Goal: Use online tool/utility: Utilize a website feature to perform a specific function

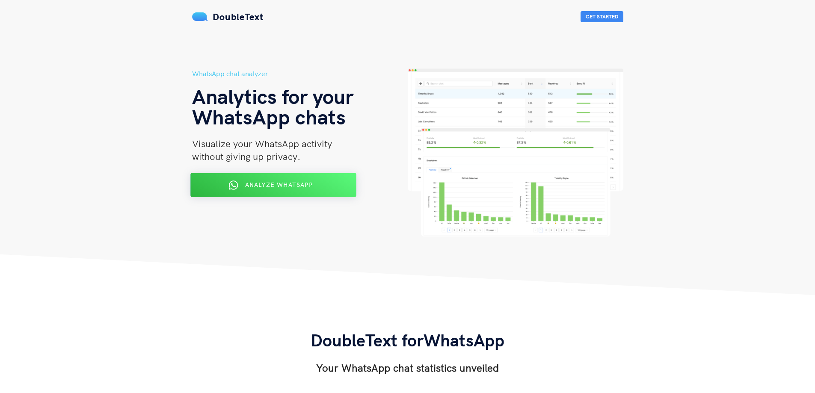
click at [257, 186] on span "Analyze WhatsApp" at bounding box center [279, 185] width 68 height 8
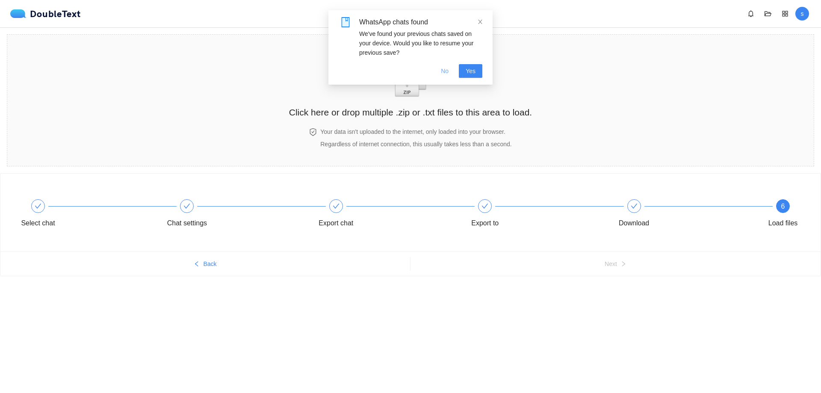
click at [449, 71] on span "No" at bounding box center [445, 70] width 8 height 9
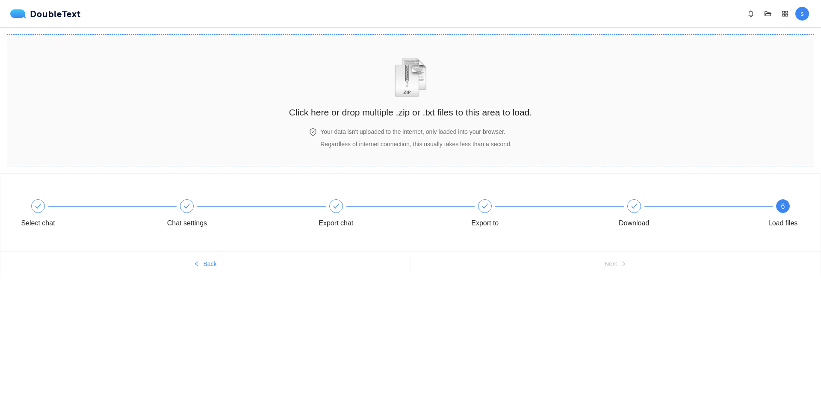
click at [417, 111] on h2 "Click here or drop multiple .zip or .txt files to this area to load." at bounding box center [410, 112] width 243 height 14
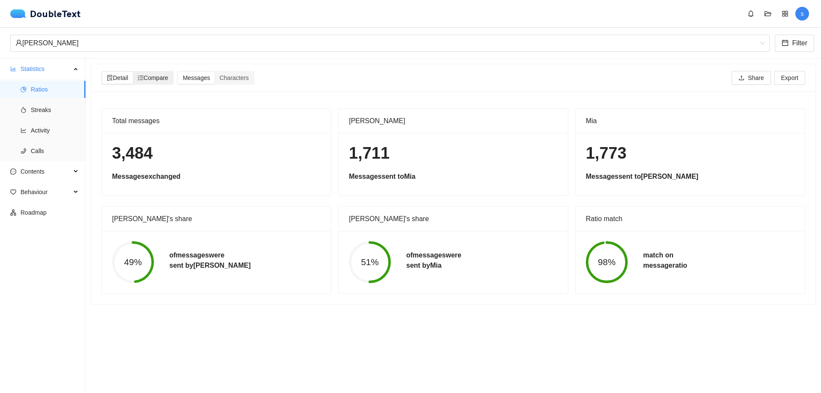
click at [161, 78] on span "Compare" at bounding box center [153, 77] width 31 height 7
click at [133, 72] on input "Compare" at bounding box center [133, 72] width 0 height 0
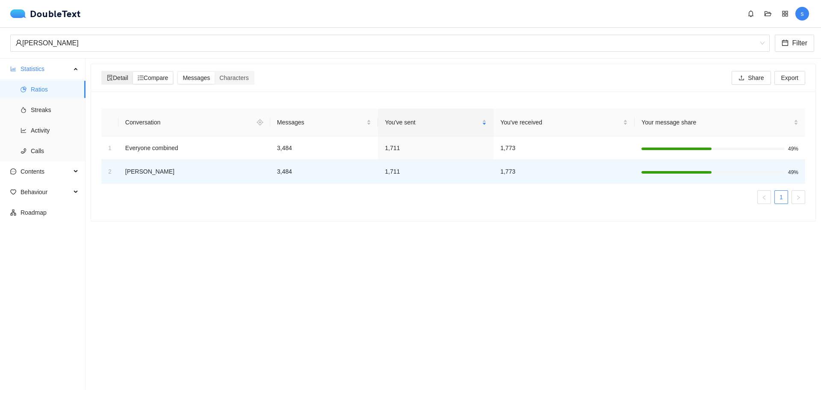
click at [127, 82] on div "Detail" at bounding box center [117, 78] width 31 height 12
click at [102, 72] on input "Detail" at bounding box center [102, 72] width 0 height 0
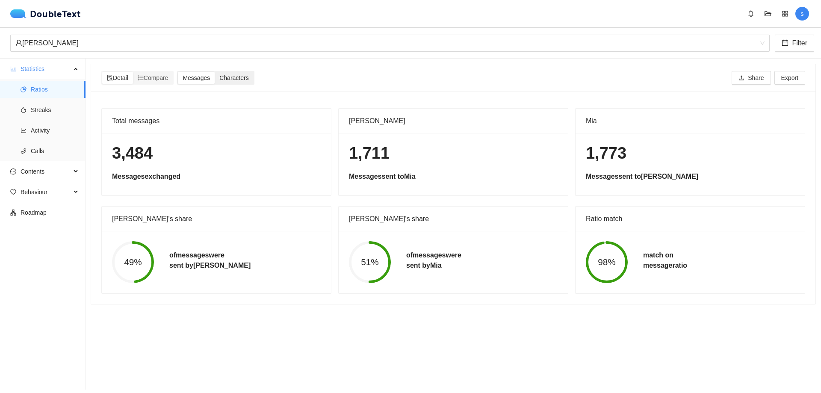
click at [239, 80] on span "Characters" at bounding box center [233, 77] width 29 height 7
click at [215, 72] on input "Characters" at bounding box center [215, 72] width 0 height 0
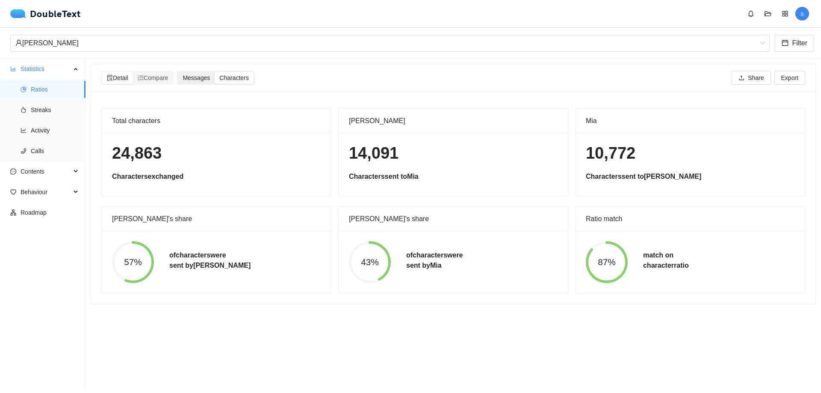
click at [201, 77] on span "Messages" at bounding box center [196, 77] width 27 height 7
click at [178, 72] on input "Messages" at bounding box center [178, 72] width 0 height 0
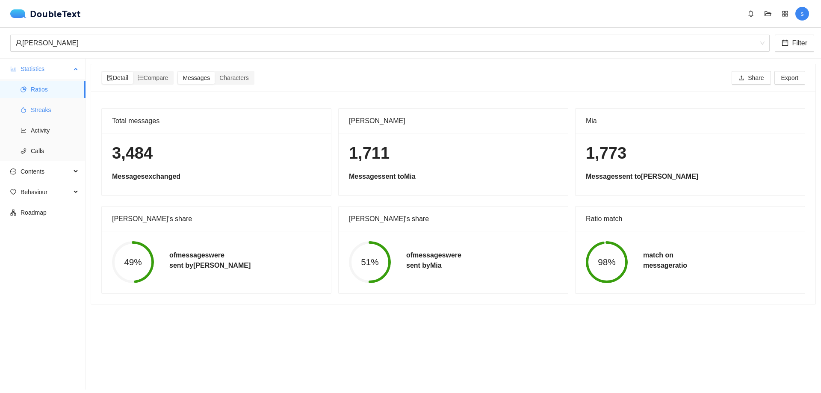
click at [41, 110] on span "Streaks" at bounding box center [55, 109] width 48 height 17
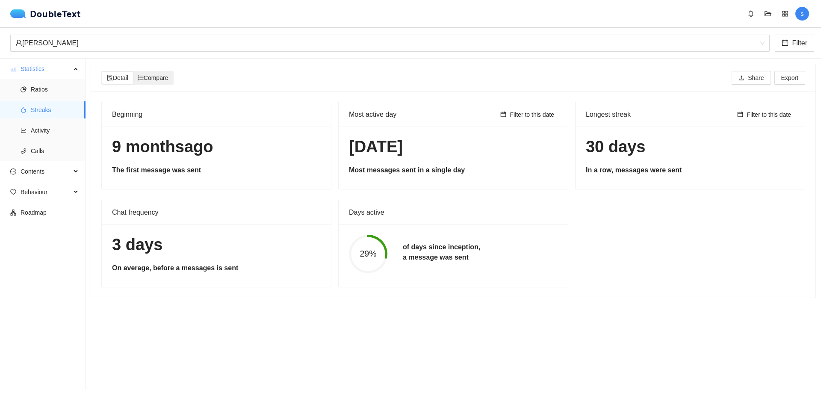
click at [160, 82] on div "Compare" at bounding box center [153, 78] width 40 height 12
click at [133, 72] on input "Compare" at bounding box center [133, 72] width 0 height 0
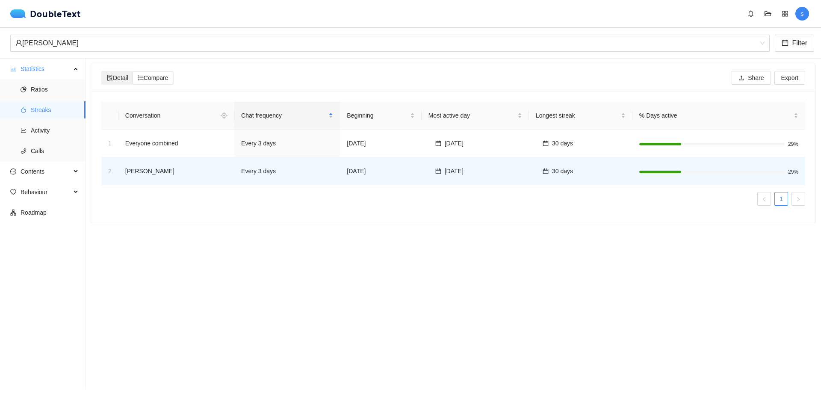
click at [114, 82] on div "Detail" at bounding box center [117, 78] width 31 height 12
click at [102, 72] on input "Detail" at bounding box center [102, 72] width 0 height 0
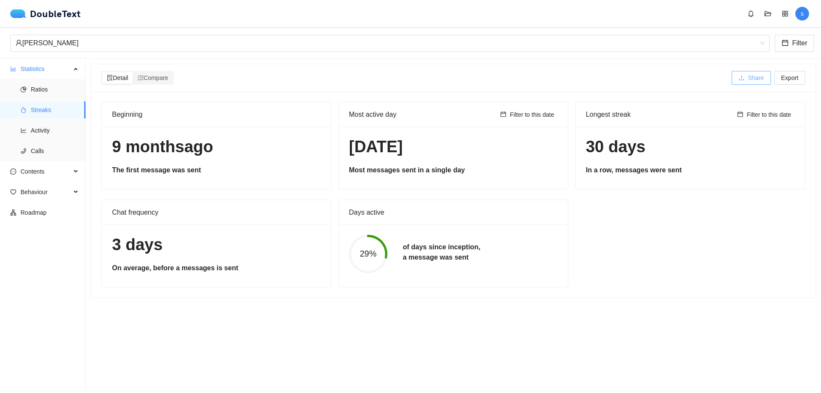
click at [749, 82] on span "Share" at bounding box center [756, 77] width 16 height 9
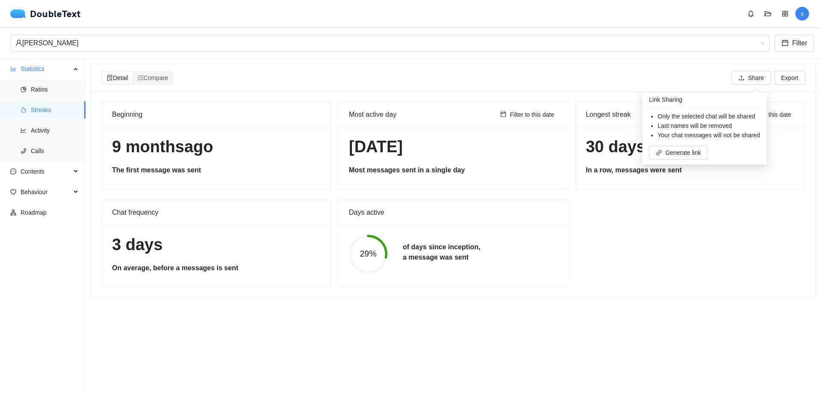
click at [686, 222] on div "Beginning [DATE] The first message was sent Most active day Filter to this date…" at bounding box center [453, 195] width 711 height 186
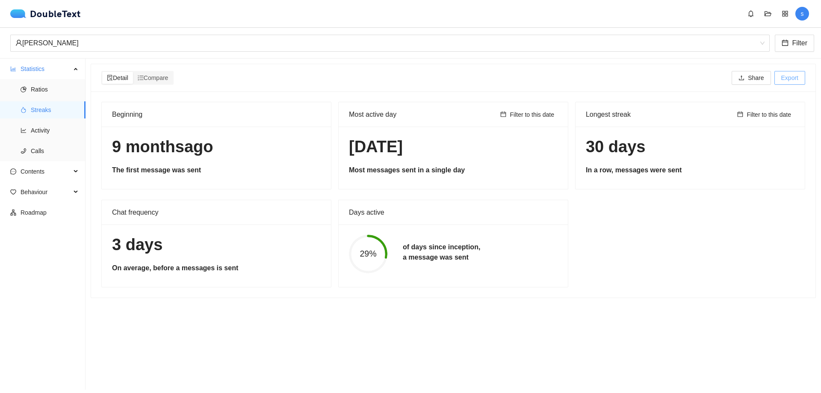
click at [783, 76] on span "Export" at bounding box center [789, 77] width 17 height 9
click at [671, 240] on div "Beginning [DATE] The first message was sent Most active day Filter to this date…" at bounding box center [453, 195] width 711 height 186
click at [50, 134] on span "Activity" at bounding box center [55, 130] width 48 height 17
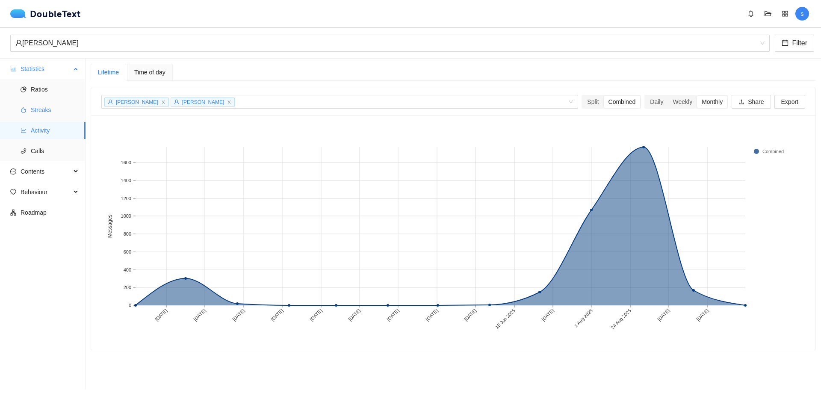
click at [56, 111] on span "Streaks" at bounding box center [55, 109] width 48 height 17
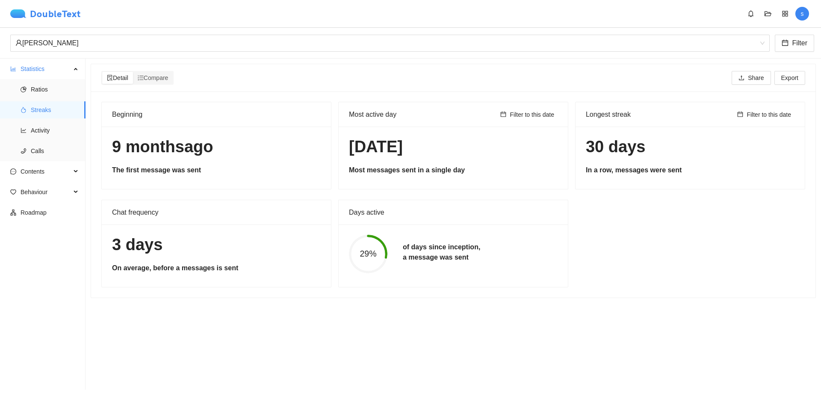
click at [16, 13] on img at bounding box center [20, 13] width 20 height 9
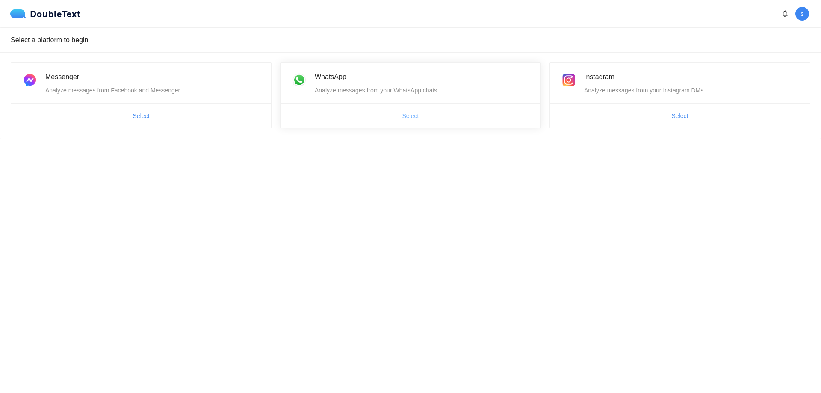
click at [412, 111] on button "Select" at bounding box center [411, 116] width 30 height 14
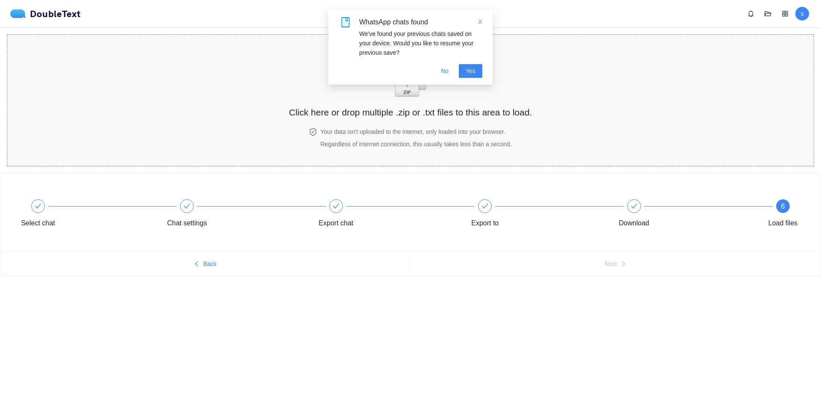
click at [405, 108] on h2 "Click here or drop multiple .zip or .txt files to this area to load." at bounding box center [410, 112] width 243 height 14
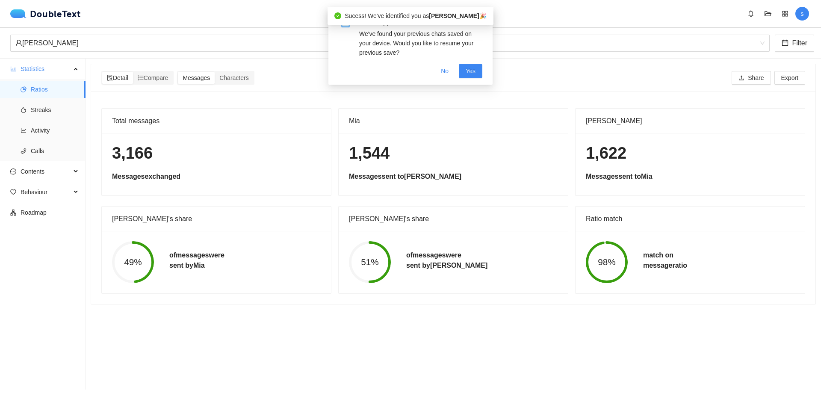
click at [352, 338] on section "Detail Compare Messages Characters Share Export Total messages 3,166 Messages e…" at bounding box center [454, 224] width 736 height 331
click at [445, 72] on span "No" at bounding box center [445, 70] width 8 height 9
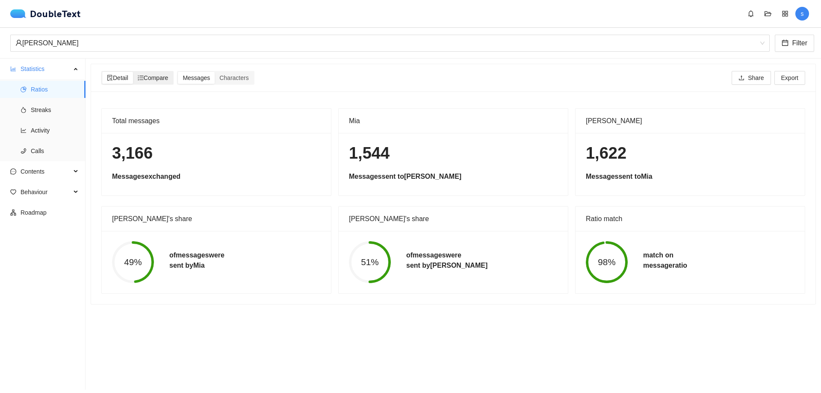
click at [163, 75] on span "Compare" at bounding box center [153, 77] width 31 height 7
click at [133, 72] on input "Compare" at bounding box center [133, 72] width 0 height 0
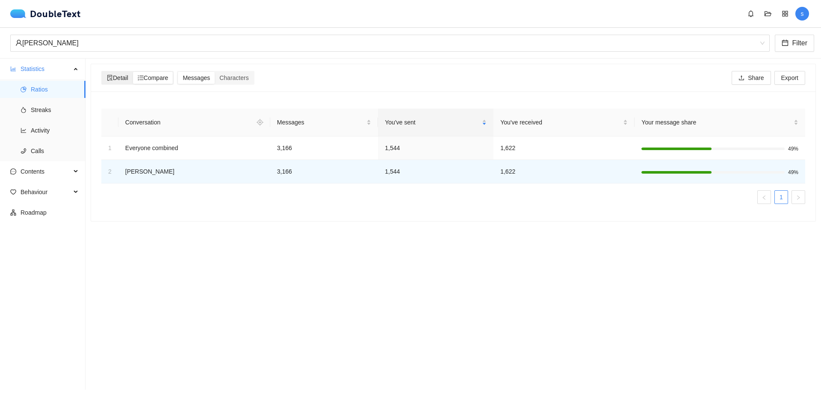
click at [128, 77] on span "Detail" at bounding box center [117, 77] width 21 height 7
click at [102, 72] on input "Detail" at bounding box center [102, 72] width 0 height 0
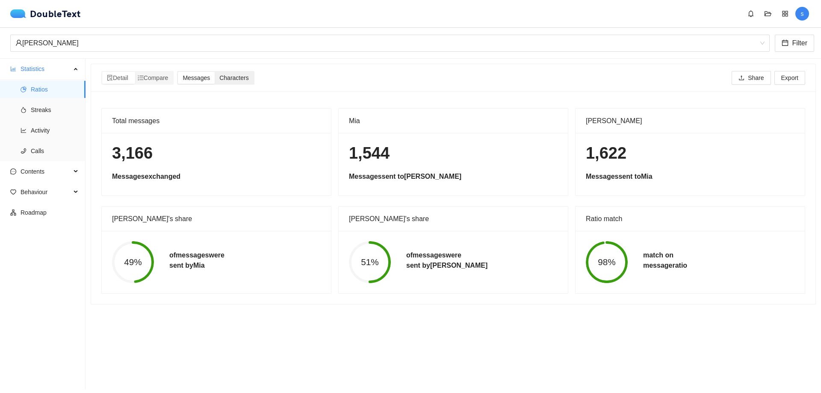
click at [243, 77] on span "Characters" at bounding box center [233, 77] width 29 height 7
click at [215, 72] on input "Characters" at bounding box center [215, 72] width 0 height 0
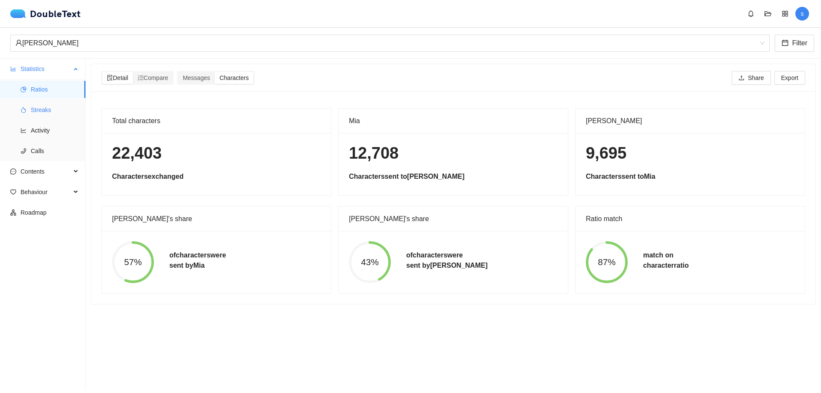
click at [42, 111] on span "Streaks" at bounding box center [55, 109] width 48 height 17
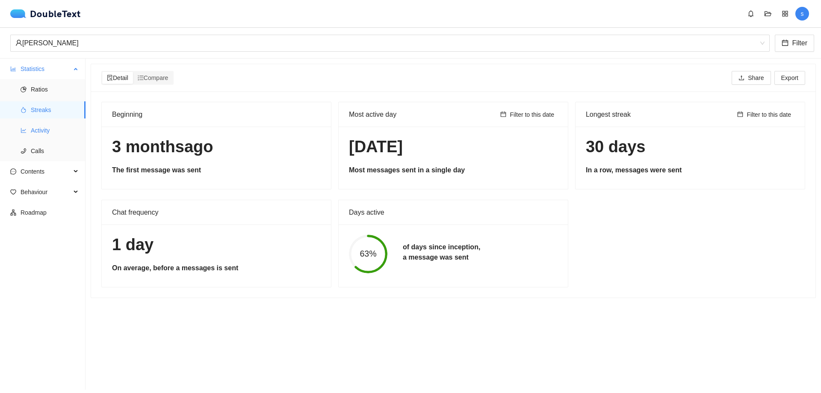
click at [46, 134] on span "Activity" at bounding box center [55, 130] width 48 height 17
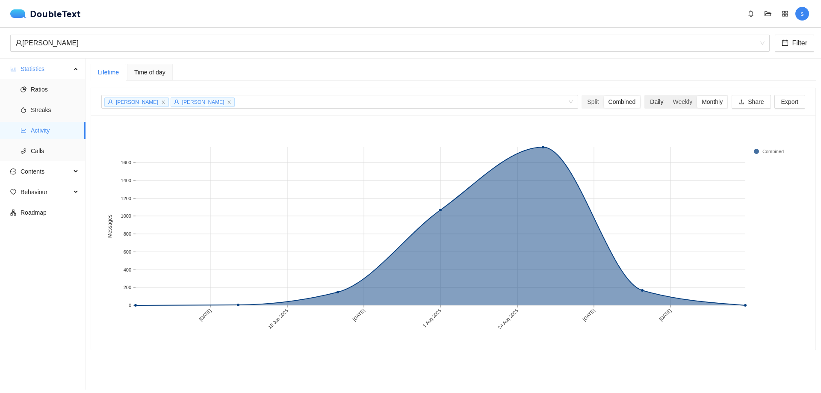
click at [651, 105] on div "Daily" at bounding box center [656, 102] width 23 height 12
click at [645, 96] on input "Daily" at bounding box center [645, 96] width 0 height 0
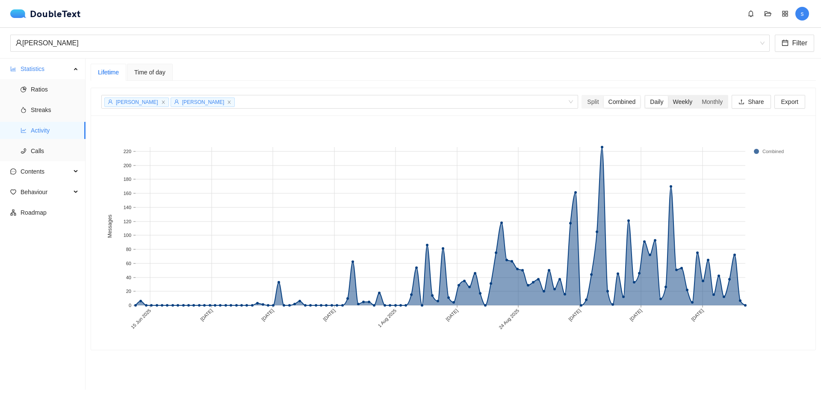
click at [671, 103] on div "Weekly" at bounding box center [682, 102] width 29 height 12
click at [668, 96] on input "Weekly" at bounding box center [668, 96] width 0 height 0
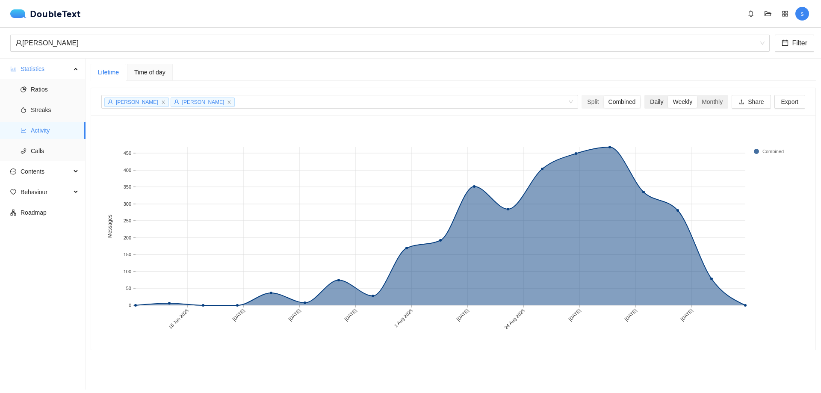
click at [653, 103] on div "Daily" at bounding box center [656, 102] width 23 height 12
click at [645, 96] on input "Daily" at bounding box center [645, 96] width 0 height 0
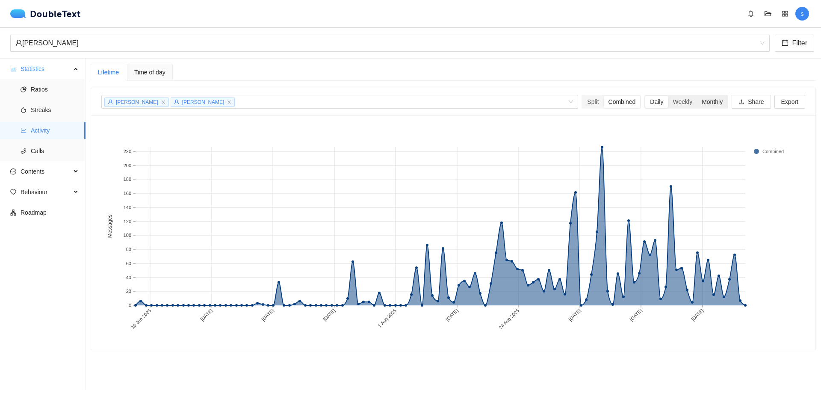
click at [705, 103] on div "Monthly" at bounding box center [712, 102] width 30 height 12
click at [697, 96] on input "Monthly" at bounding box center [697, 96] width 0 height 0
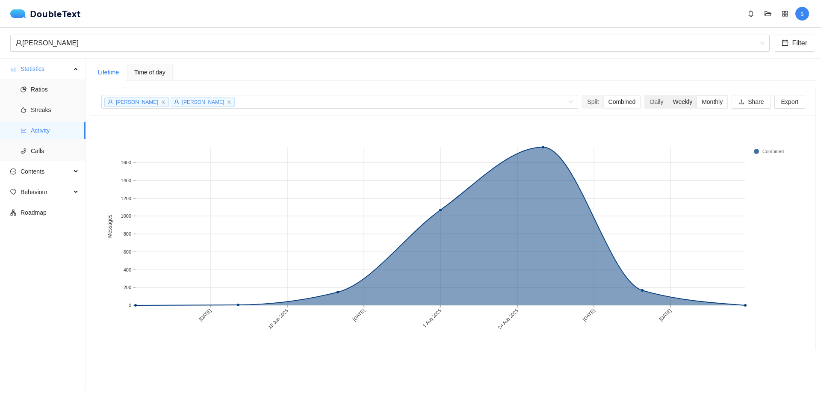
click at [672, 102] on div "Weekly" at bounding box center [682, 102] width 29 height 12
click at [668, 96] on input "Weekly" at bounding box center [668, 96] width 0 height 0
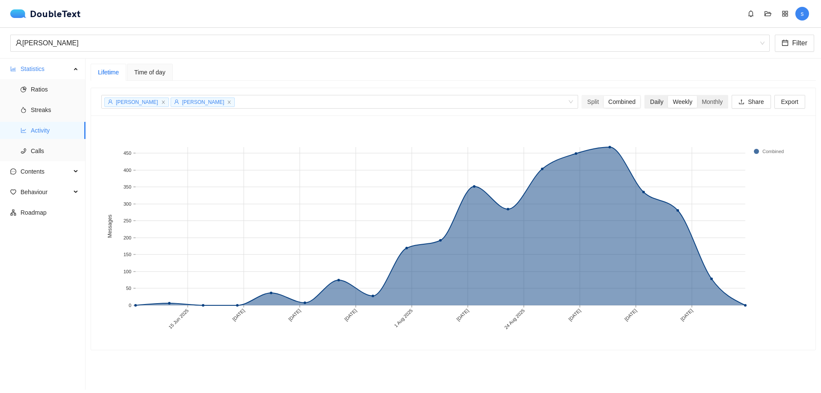
click at [651, 105] on div "Daily" at bounding box center [656, 102] width 23 height 12
click at [645, 96] on input "Daily" at bounding box center [645, 96] width 0 height 0
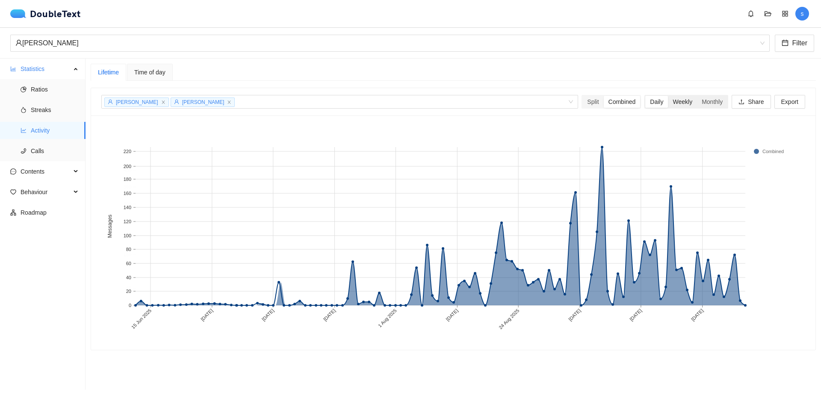
click at [670, 101] on div "Weekly" at bounding box center [682, 102] width 29 height 12
click at [668, 96] on input "Weekly" at bounding box center [668, 96] width 0 height 0
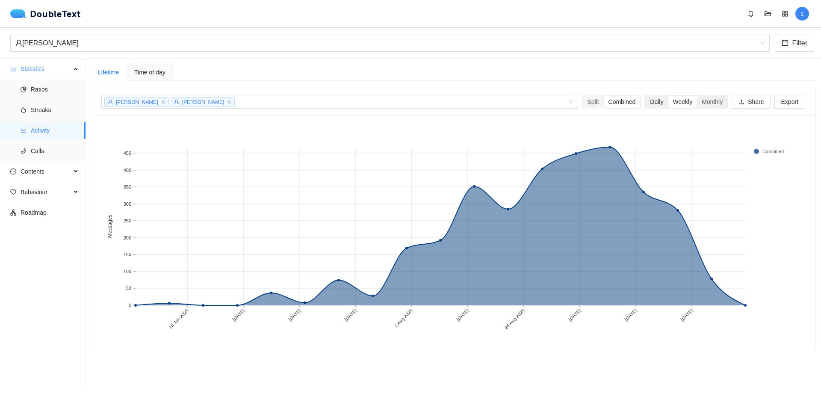
click at [653, 101] on div "Daily" at bounding box center [656, 102] width 23 height 12
click at [645, 96] on input "Daily" at bounding box center [645, 96] width 0 height 0
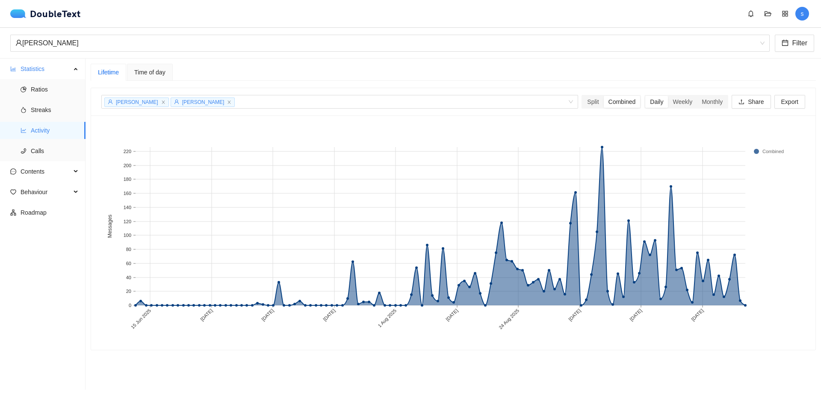
click at [143, 74] on span "Time of day" at bounding box center [149, 72] width 31 height 6
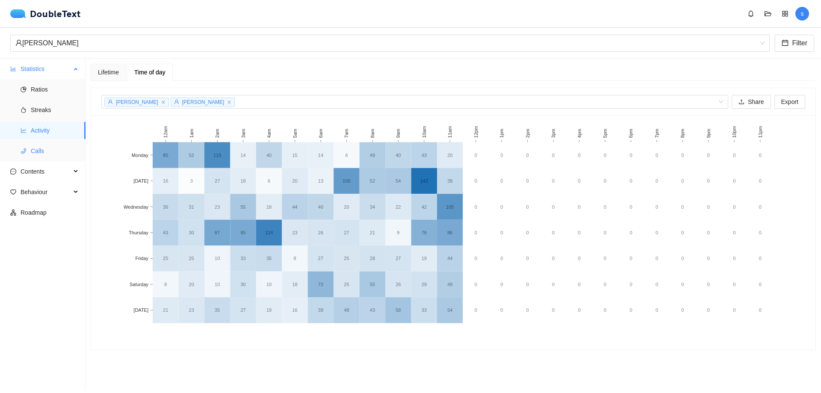
click at [49, 153] on span "Calls" at bounding box center [55, 150] width 48 height 17
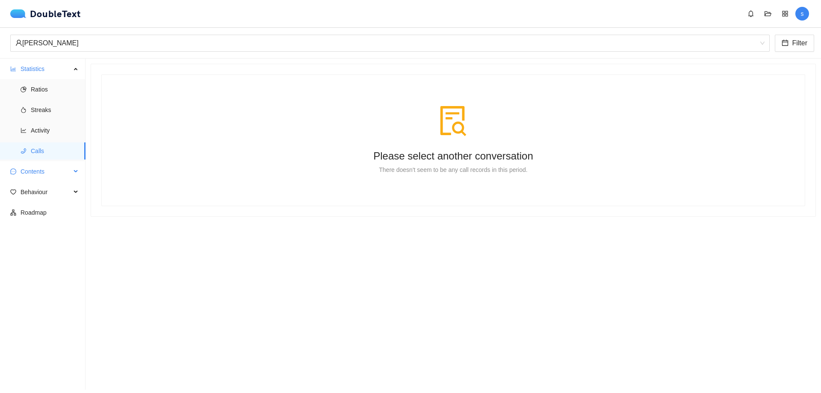
click at [45, 170] on span "Contents" at bounding box center [46, 171] width 50 height 17
click at [48, 191] on span "Word Cloud" at bounding box center [55, 191] width 48 height 17
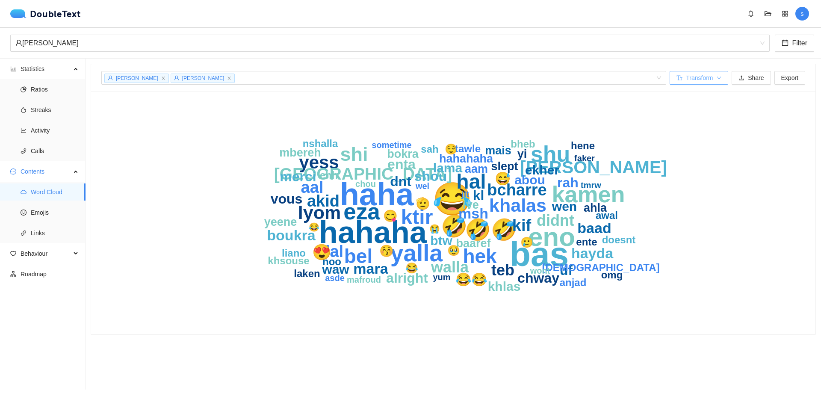
click at [702, 77] on span "Transform" at bounding box center [699, 77] width 27 height 9
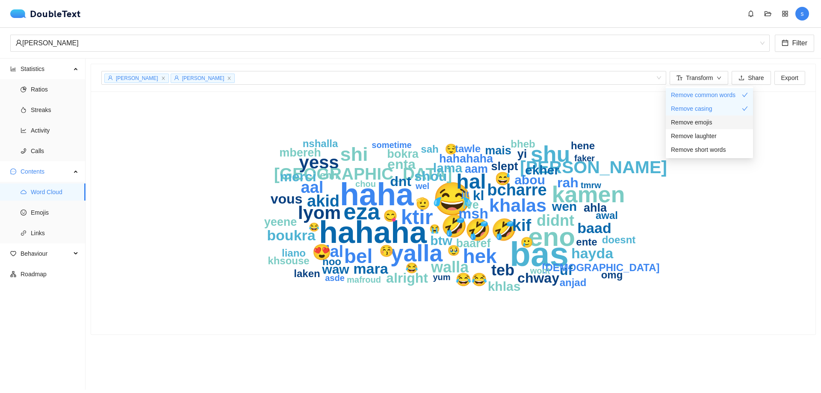
click at [701, 125] on span "Remove emojis" at bounding box center [691, 122] width 41 height 9
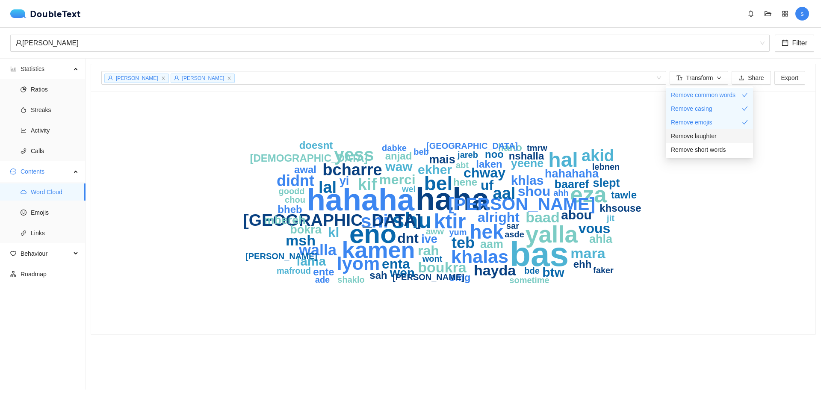
click at [710, 139] on span "Remove laughter" at bounding box center [694, 135] width 46 height 9
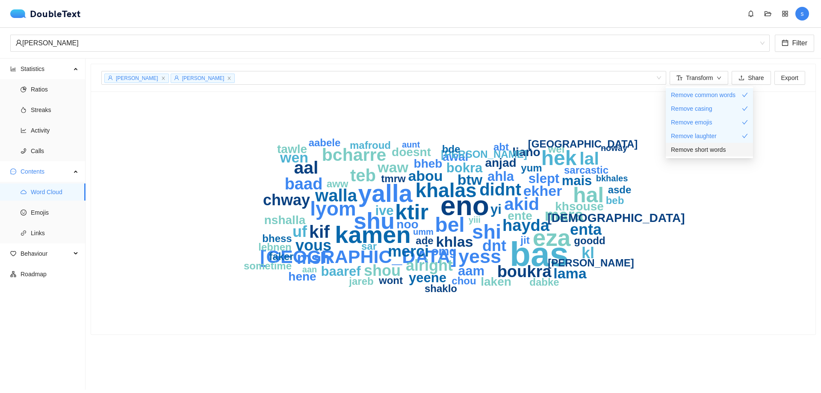
click at [714, 151] on span "Remove short words" at bounding box center [698, 149] width 55 height 9
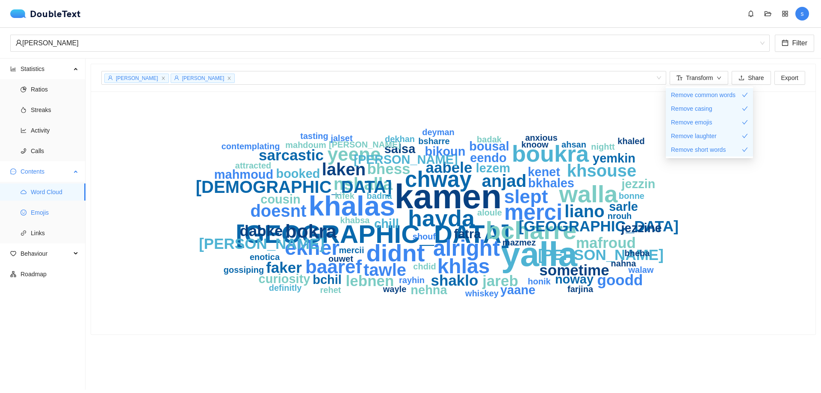
click at [50, 215] on span "Emojis" at bounding box center [55, 212] width 48 height 17
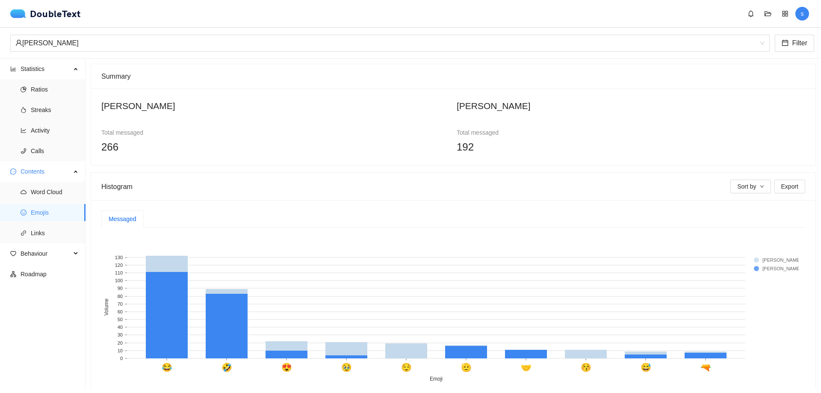
click at [454, 343] on rect at bounding box center [450, 309] width 698 height 150
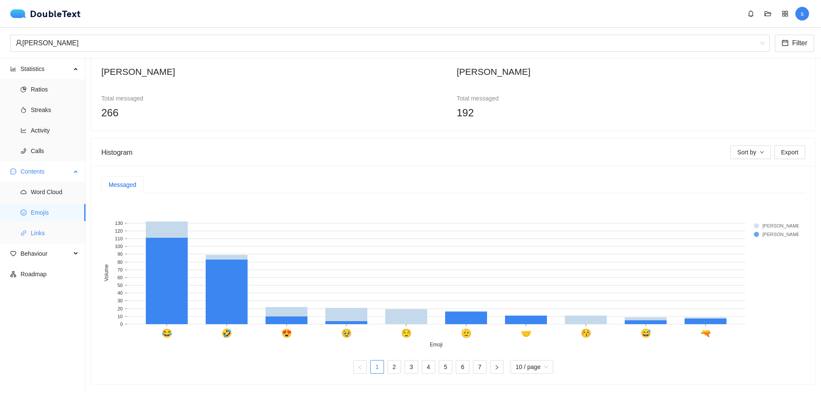
click at [32, 233] on span "Links" at bounding box center [55, 233] width 48 height 17
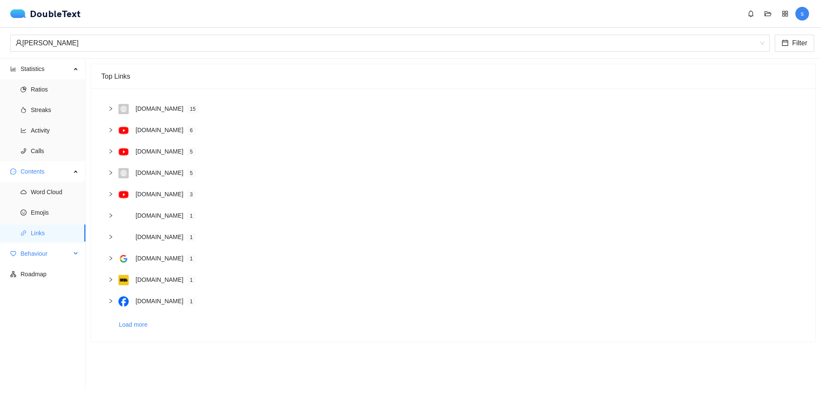
click at [43, 256] on span "Behaviour" at bounding box center [46, 253] width 50 height 17
click at [48, 275] on span "Engagement" at bounding box center [55, 274] width 48 height 17
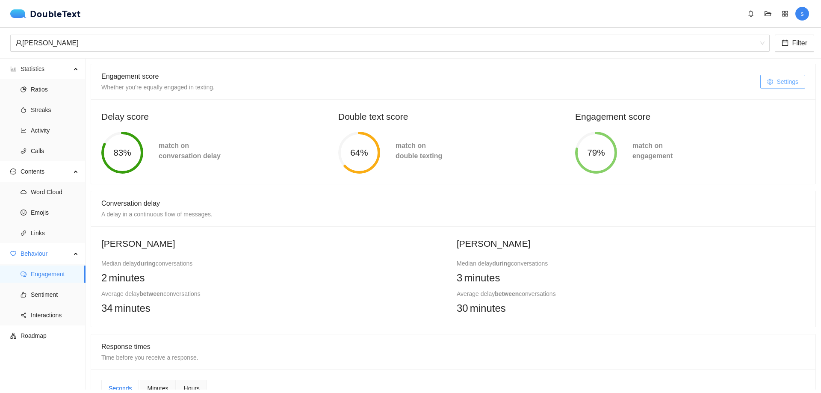
click at [781, 80] on span "Settings" at bounding box center [788, 81] width 22 height 9
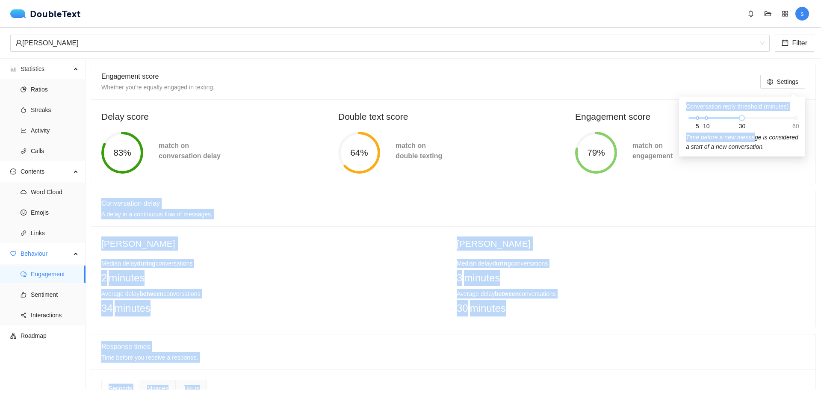
drag, startPoint x: 750, startPoint y: 121, endPoint x: 809, endPoint y: 115, distance: 59.8
click at [811, 114] on body "DoubleText s Click here or drop multiple .zip or .txt files to this area to loa…" at bounding box center [410, 196] width 821 height 393
click at [781, 118] on div "5 10 30 60" at bounding box center [742, 117] width 107 height 5
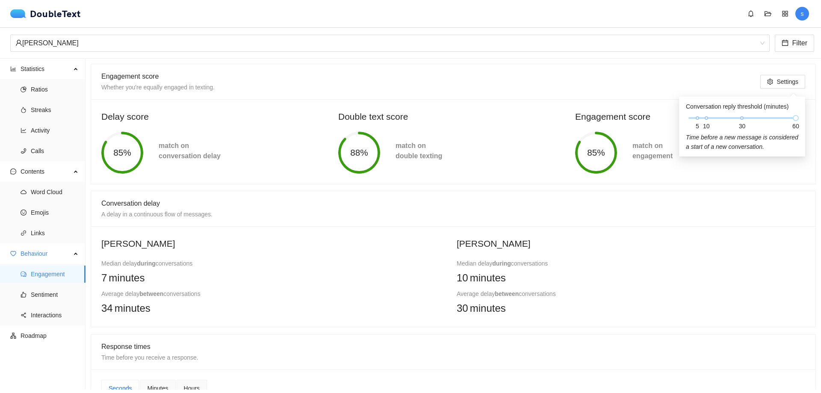
click at [652, 70] on div "Engagement score Whether you're equally engaged in texting." at bounding box center [430, 81] width 659 height 35
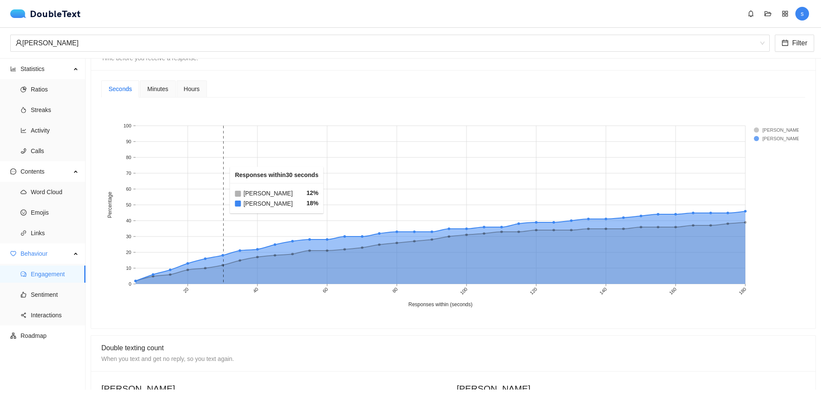
scroll to position [257, 0]
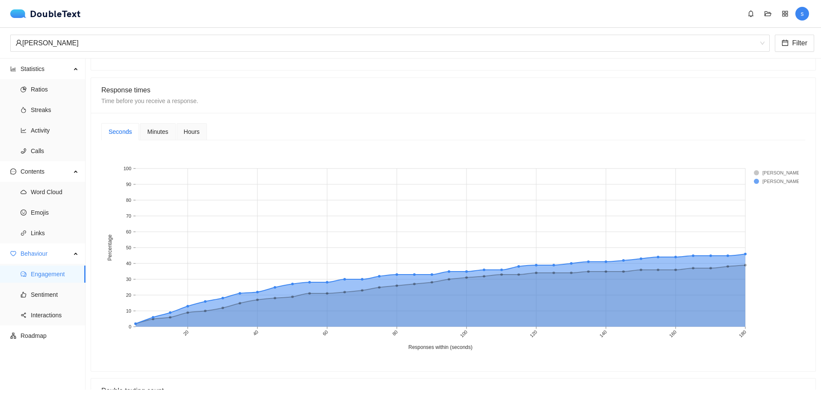
click at [152, 134] on span "Minutes" at bounding box center [157, 132] width 21 height 6
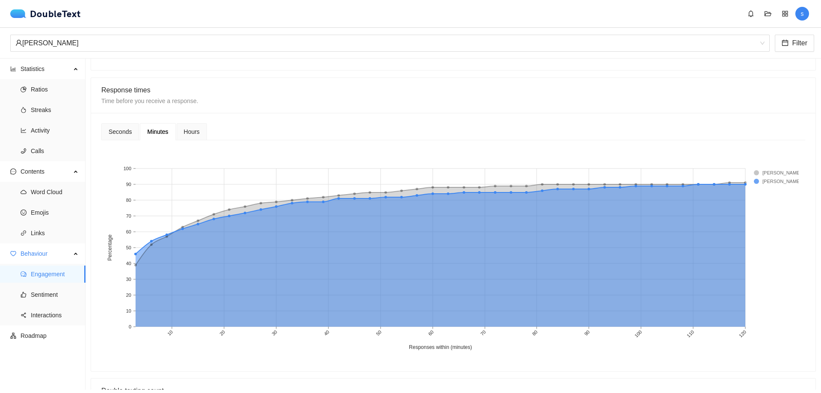
click at [187, 133] on span "Hours" at bounding box center [192, 132] width 16 height 6
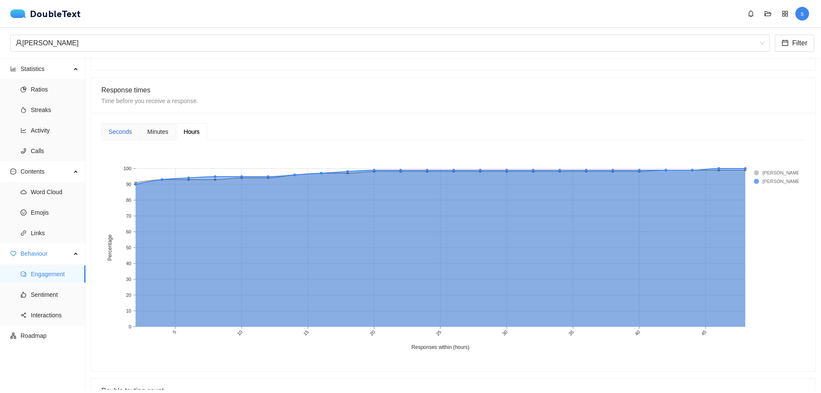
click at [110, 132] on div "Seconds" at bounding box center [120, 131] width 23 height 9
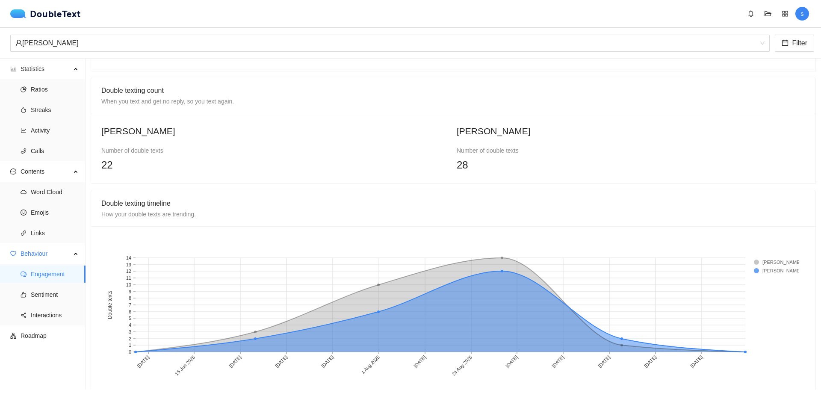
scroll to position [576, 0]
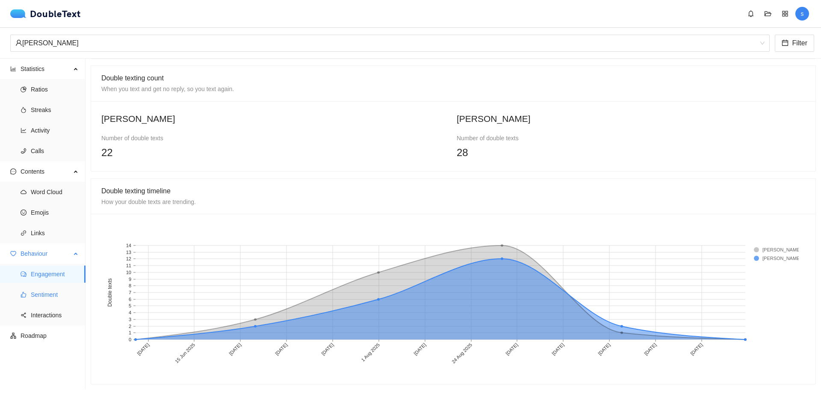
click at [44, 296] on span "Sentiment" at bounding box center [55, 294] width 48 height 17
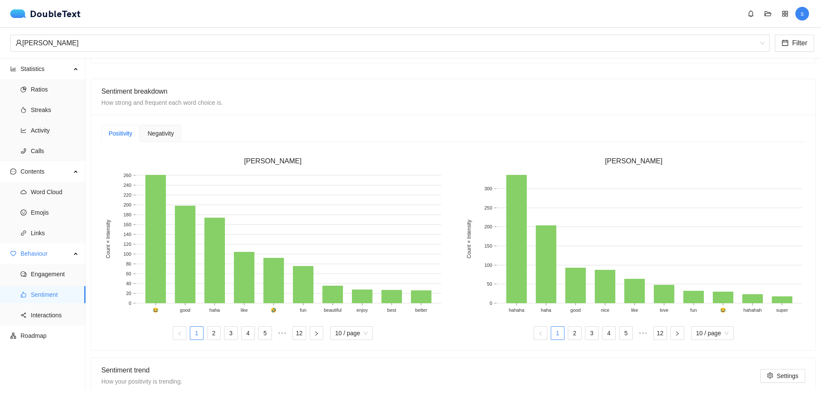
scroll to position [119, 0]
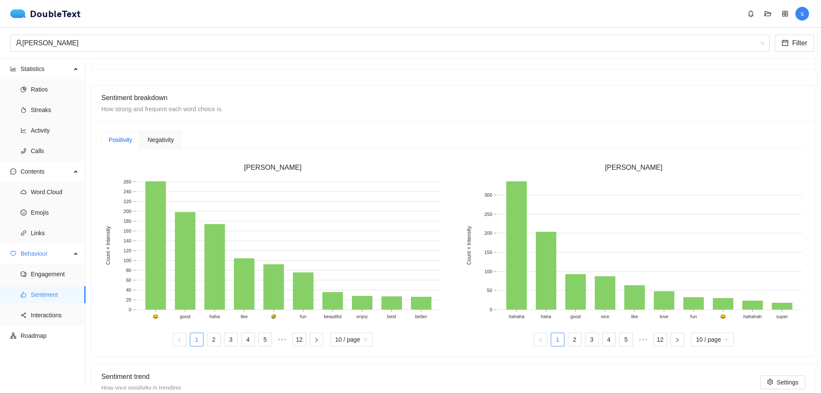
click at [157, 141] on span "Negativity" at bounding box center [161, 140] width 26 height 6
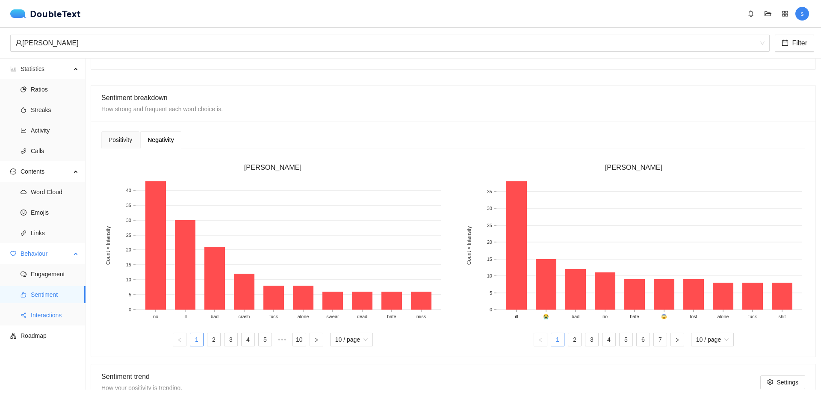
click at [41, 315] on span "Interactions" at bounding box center [55, 315] width 48 height 17
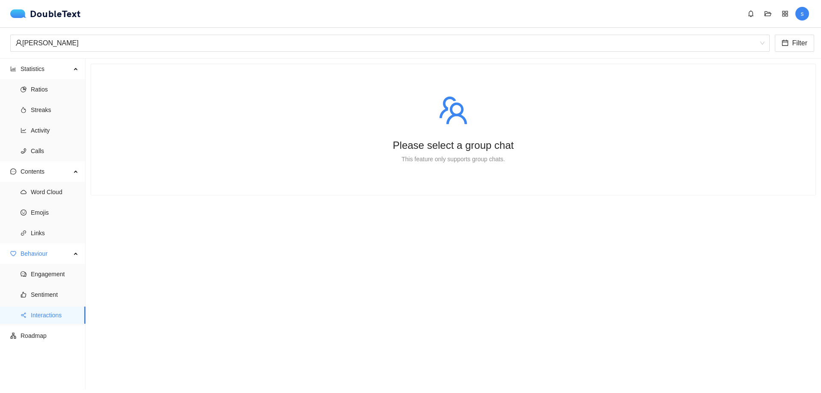
click at [802, 13] on span "s" at bounding box center [802, 14] width 3 height 14
click at [782, 11] on icon "appstore" at bounding box center [785, 13] width 7 height 7
click at [766, 9] on button "button" at bounding box center [768, 14] width 14 height 14
click at [657, 18] on div "DoubleText s" at bounding box center [412, 14] width 804 height 14
